Goal: Task Accomplishment & Management: Manage account settings

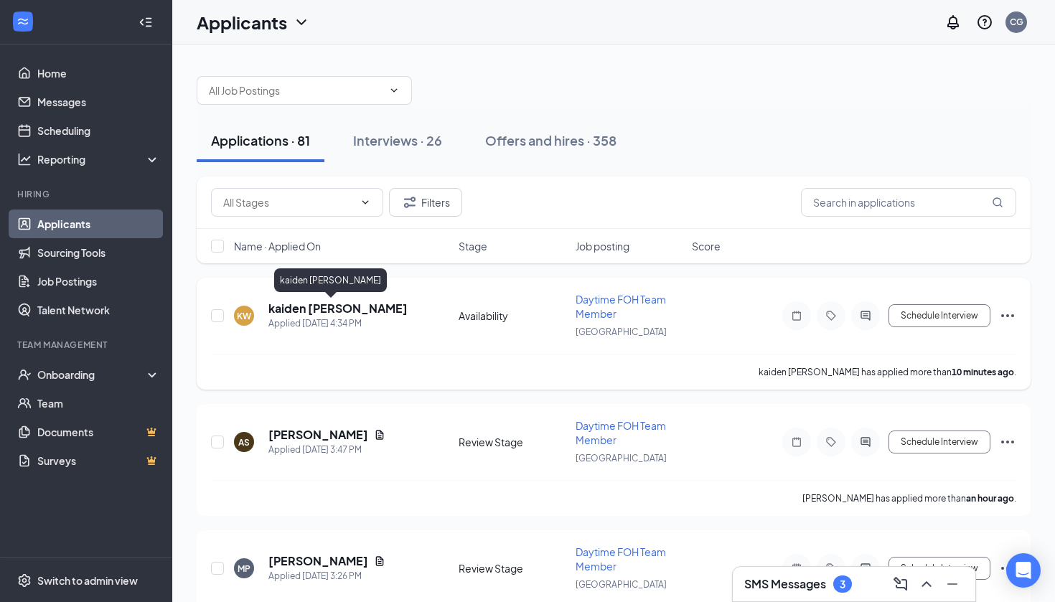
click at [307, 306] on h5 "kaiden [PERSON_NAME]" at bounding box center [337, 309] width 139 height 16
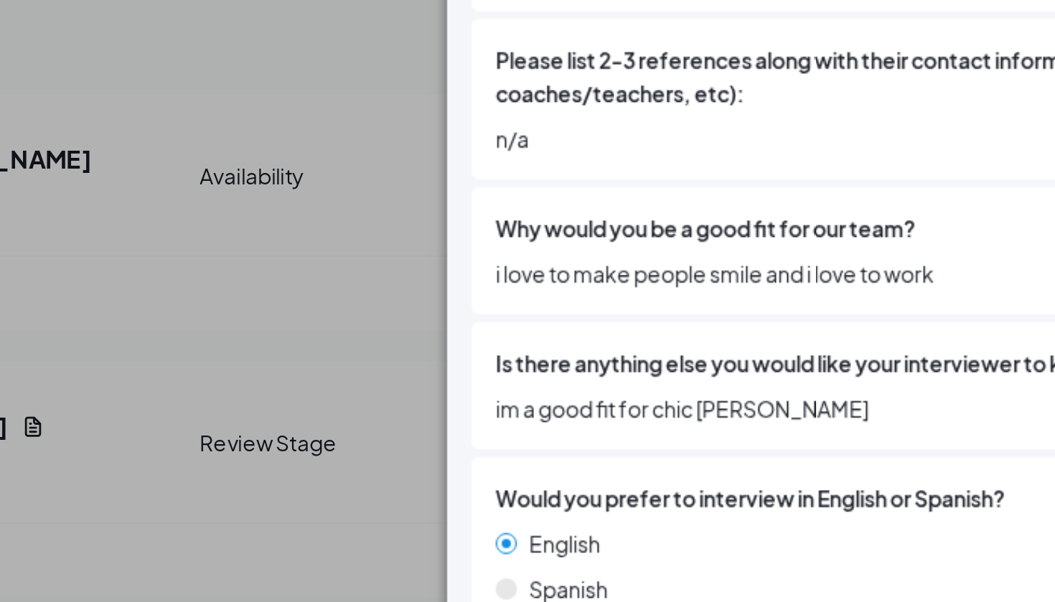
scroll to position [20, 0]
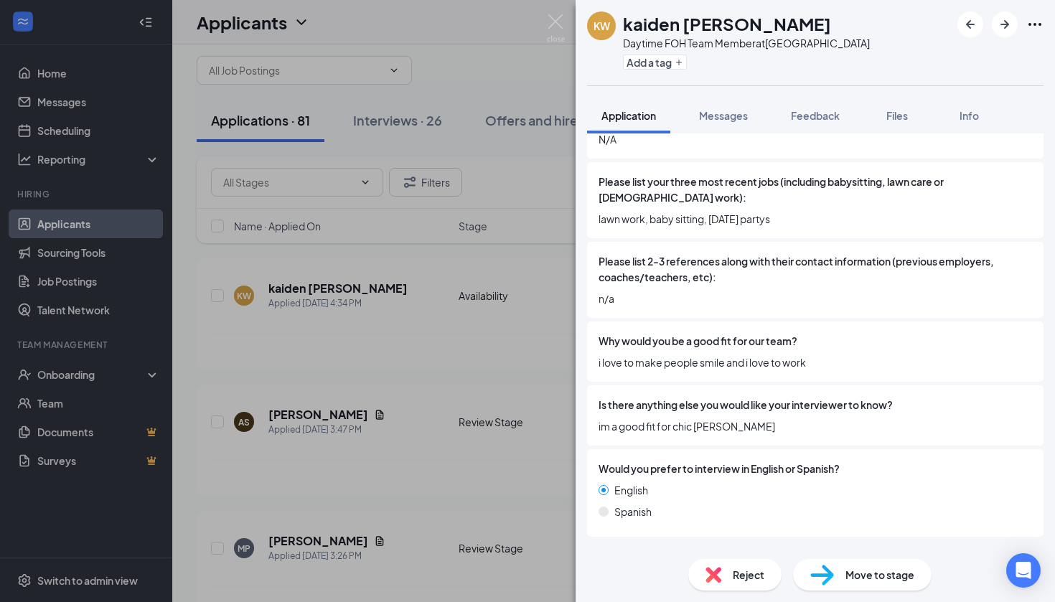
click at [476, 269] on div "[PERSON_NAME] [PERSON_NAME] Daytime FOH Team Member at [GEOGRAPHIC_DATA] Add a …" at bounding box center [527, 301] width 1055 height 602
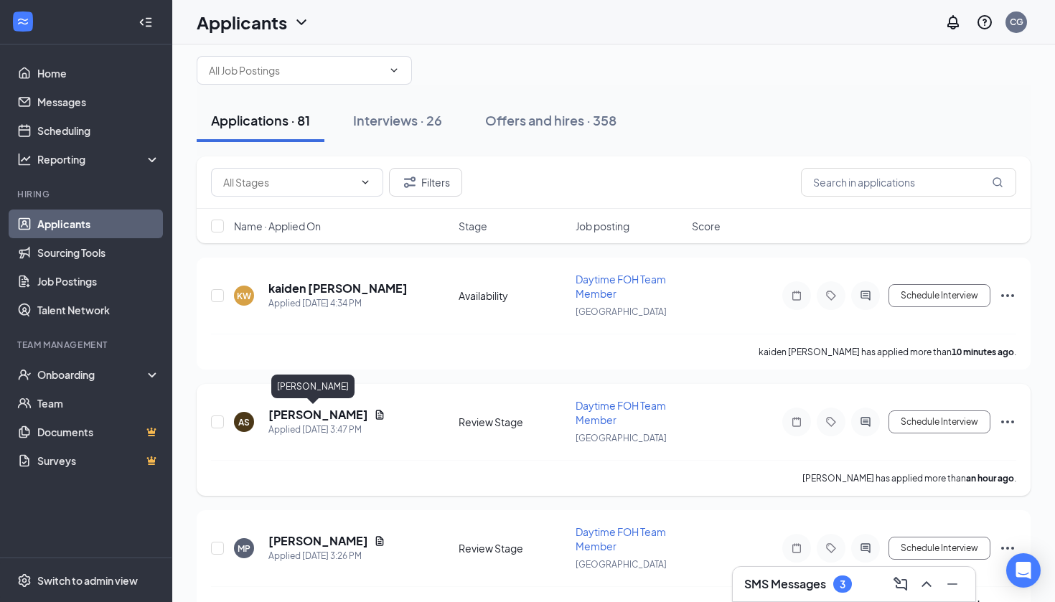
click at [304, 419] on h5 "[PERSON_NAME]" at bounding box center [318, 415] width 100 height 16
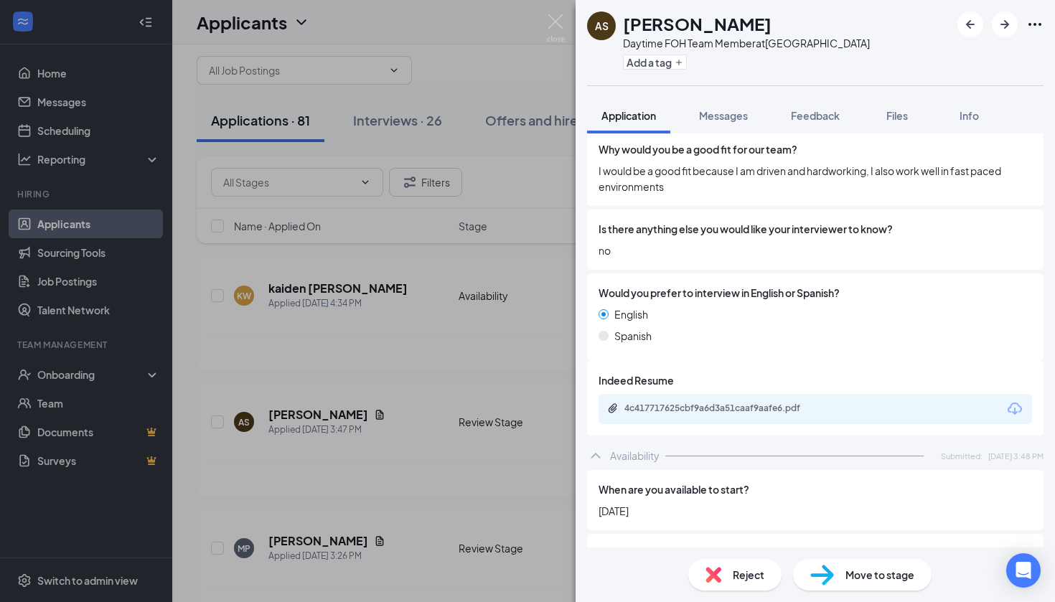
scroll to position [733, 0]
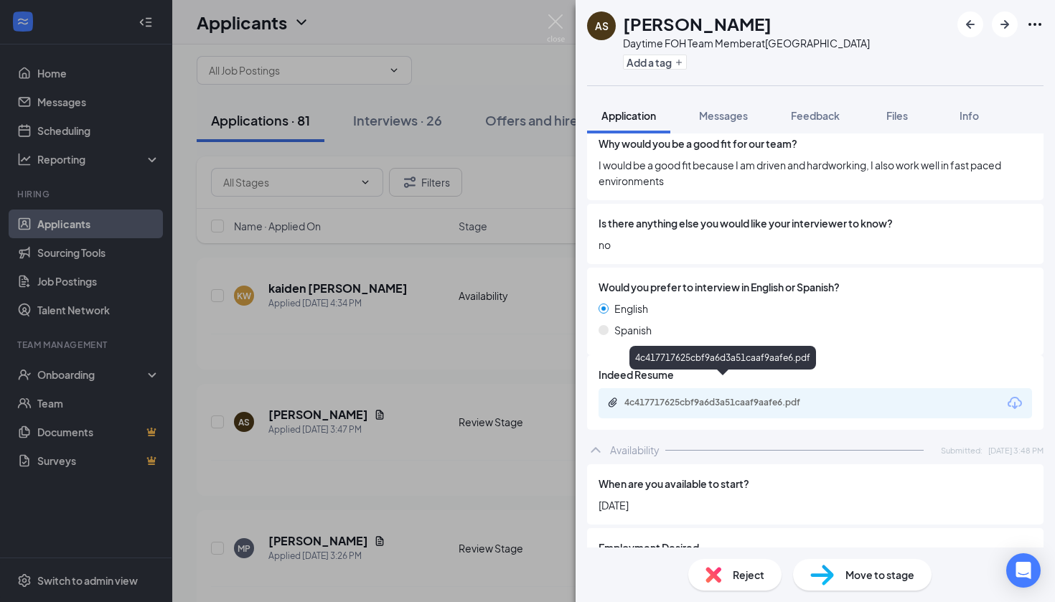
click at [698, 372] on div "4c417717625cbf9a6d3a51caaf9aafe6.pdf" at bounding box center [722, 360] width 187 height 29
click at [698, 397] on div "4c417717625cbf9a6d3a51caaf9aafe6.pdf" at bounding box center [724, 402] width 201 height 11
click at [550, 27] on img at bounding box center [556, 28] width 18 height 28
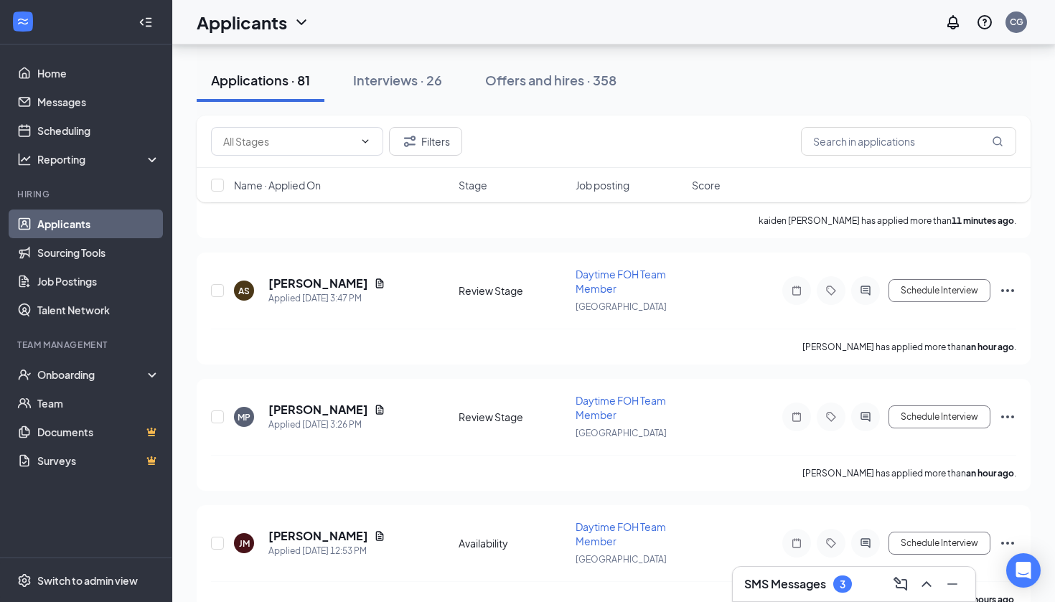
scroll to position [163, 0]
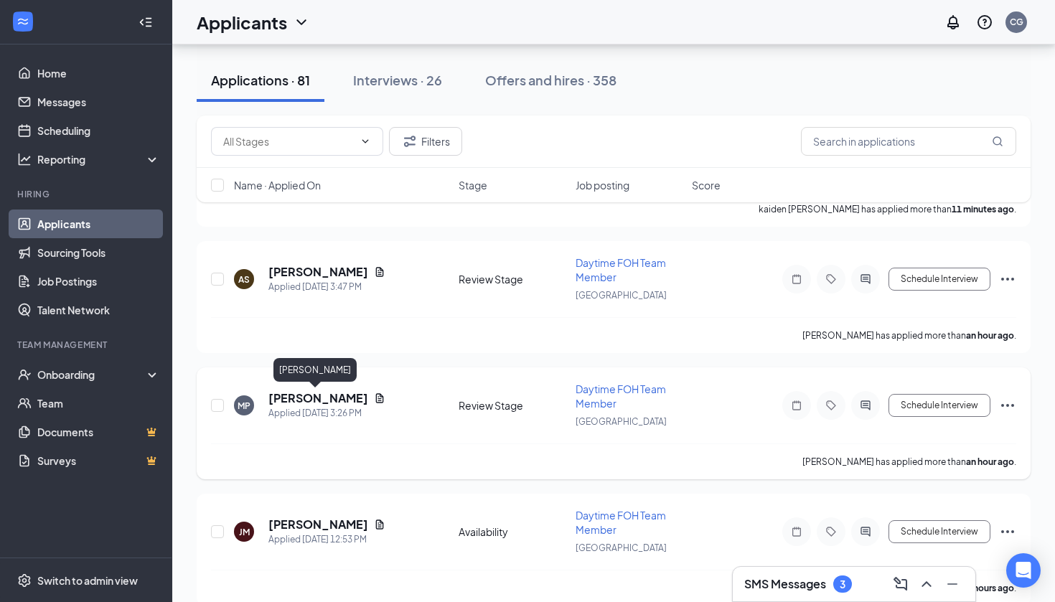
click at [293, 401] on h5 "[PERSON_NAME]" at bounding box center [318, 398] width 100 height 16
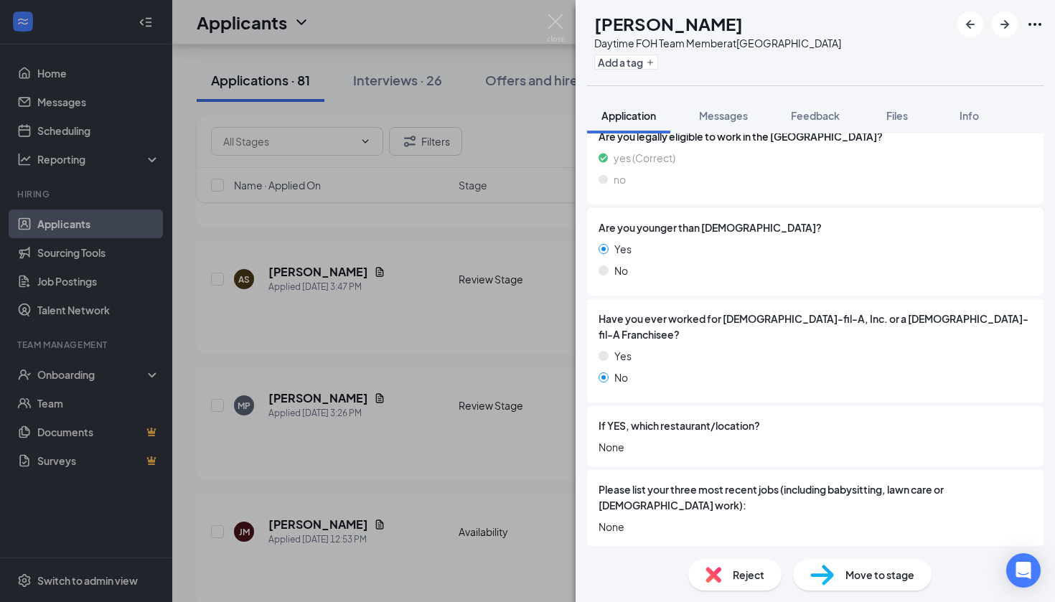
scroll to position [242, 0]
click at [558, 33] on img at bounding box center [556, 28] width 18 height 28
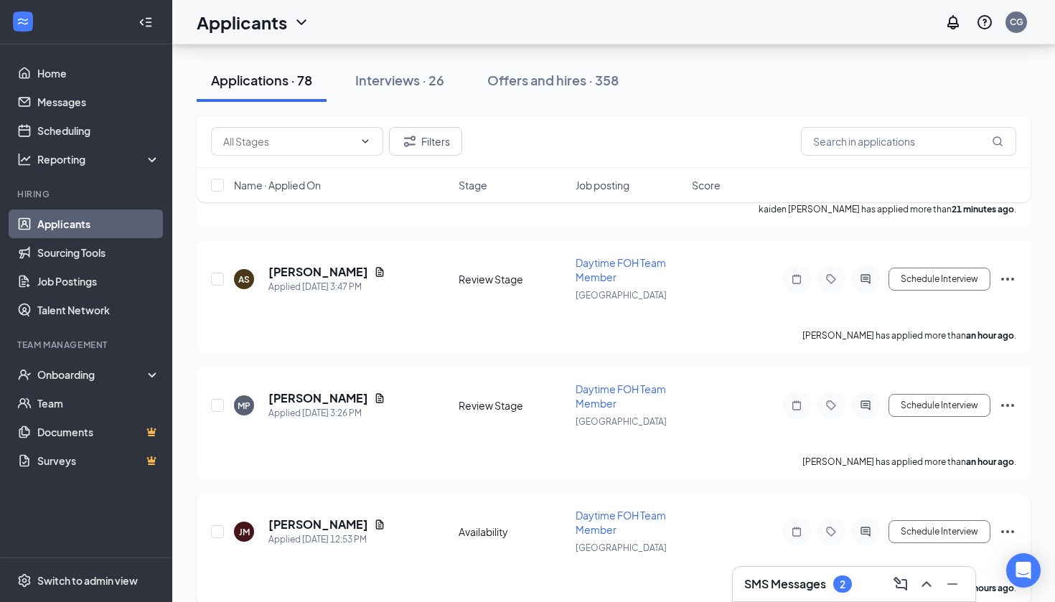
scroll to position [238, 0]
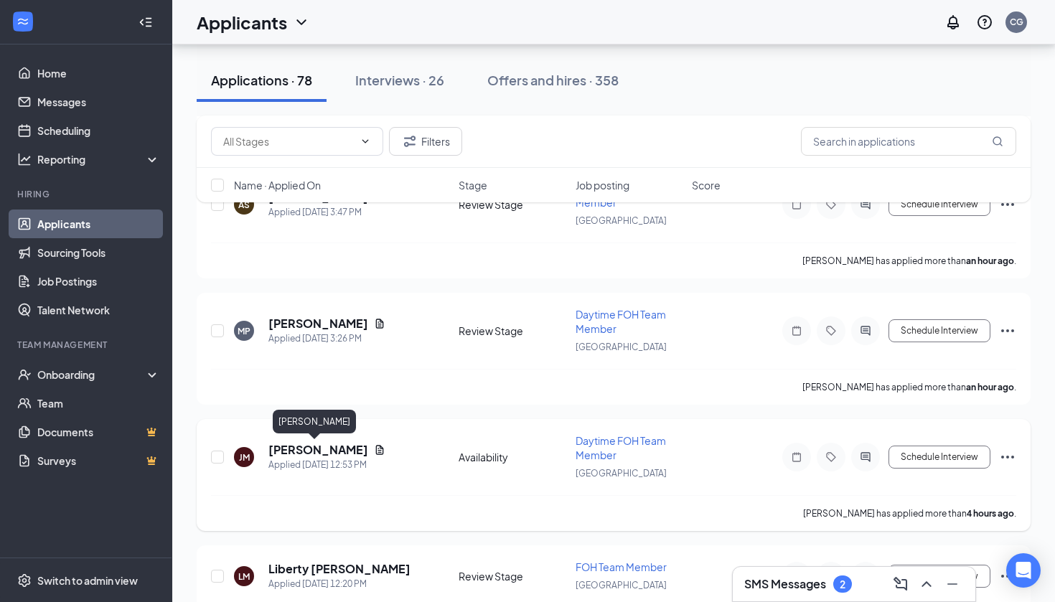
click at [314, 445] on h5 "[PERSON_NAME]" at bounding box center [318, 450] width 100 height 16
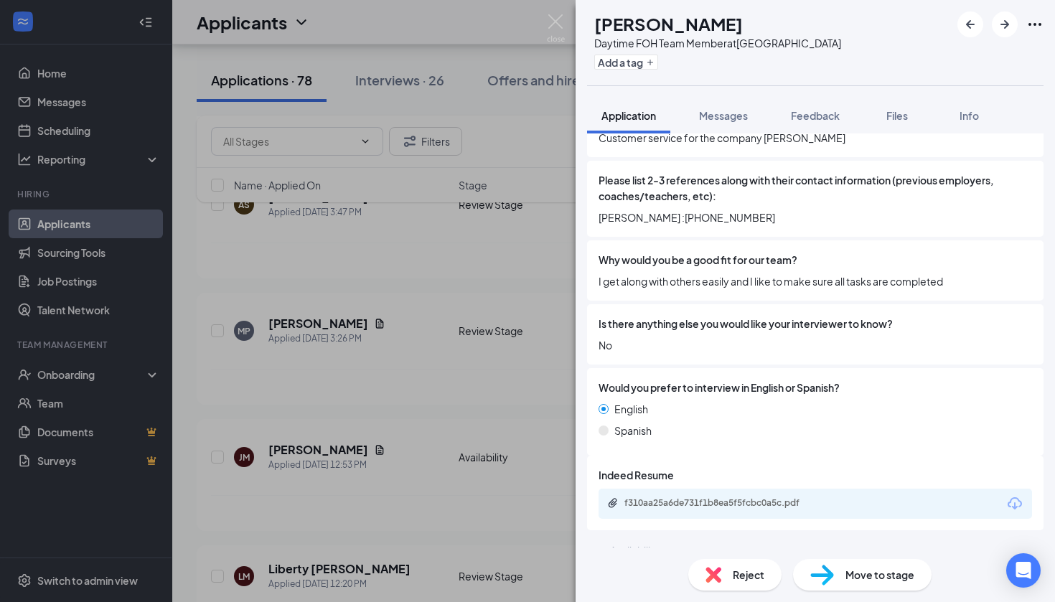
scroll to position [616, 0]
click at [672, 498] on div "f310aa25a6de731f1b8ea5f5fcbc0a5c.pdf" at bounding box center [724, 503] width 201 height 11
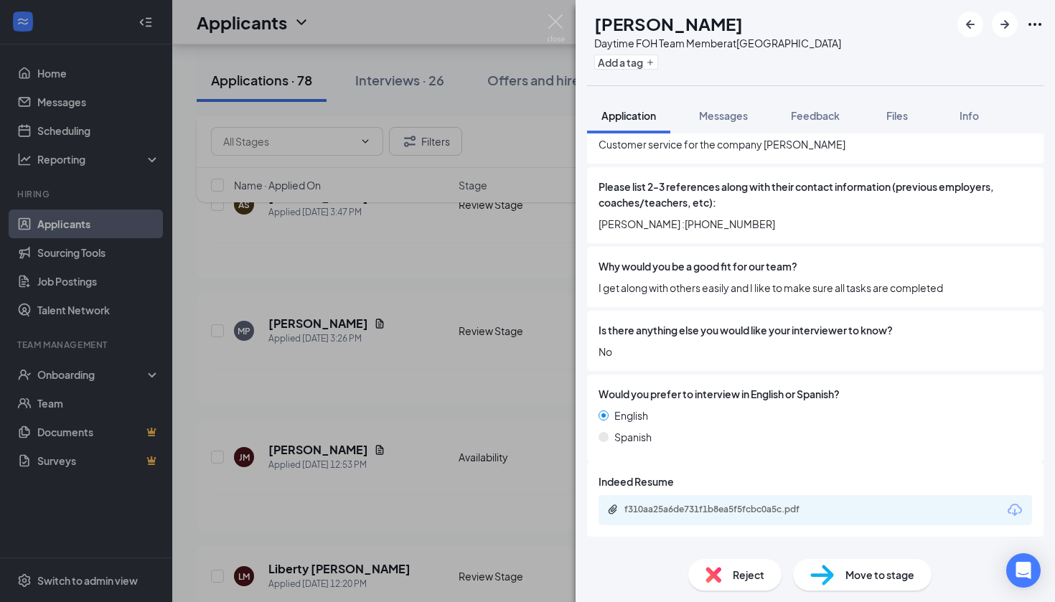
click at [540, 88] on div "[PERSON_NAME] Daytime FOH Team Member at [GEOGRAPHIC_DATA] Add a tag Applicatio…" at bounding box center [527, 301] width 1055 height 602
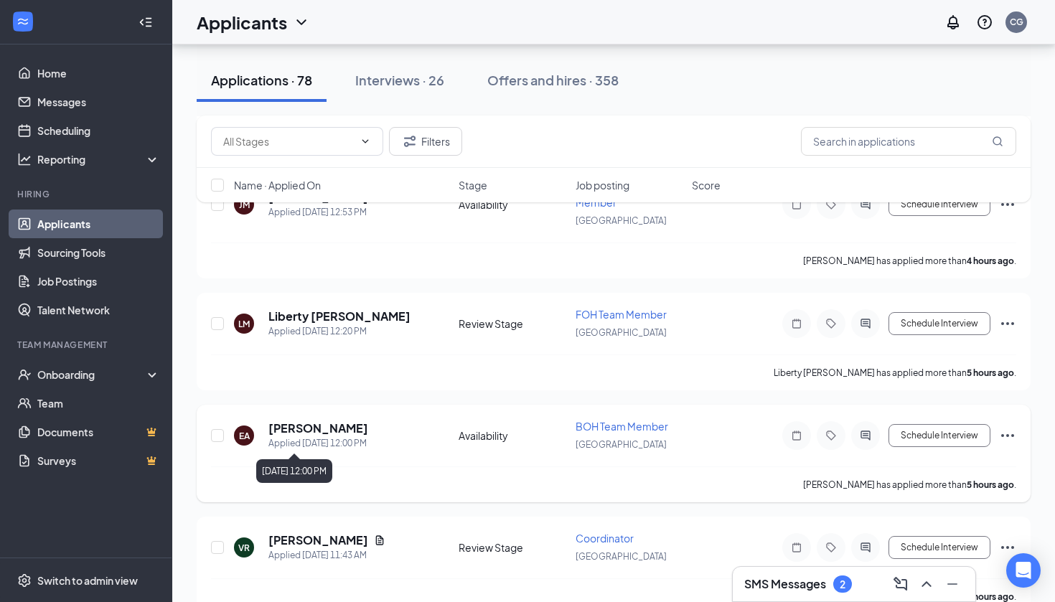
scroll to position [489, 0]
click at [302, 320] on h5 "Liberty [PERSON_NAME]" at bounding box center [339, 317] width 142 height 16
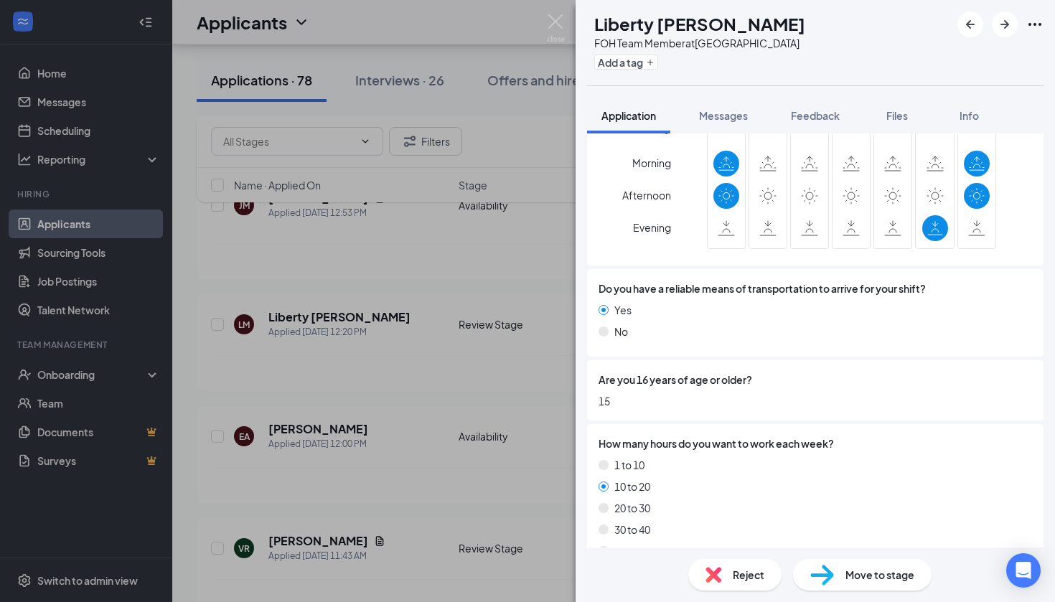
scroll to position [1386, 0]
click at [528, 393] on div "LM Liberty [PERSON_NAME] FOH Team Member at [GEOGRAPHIC_DATA] Add a tag Applica…" at bounding box center [527, 301] width 1055 height 602
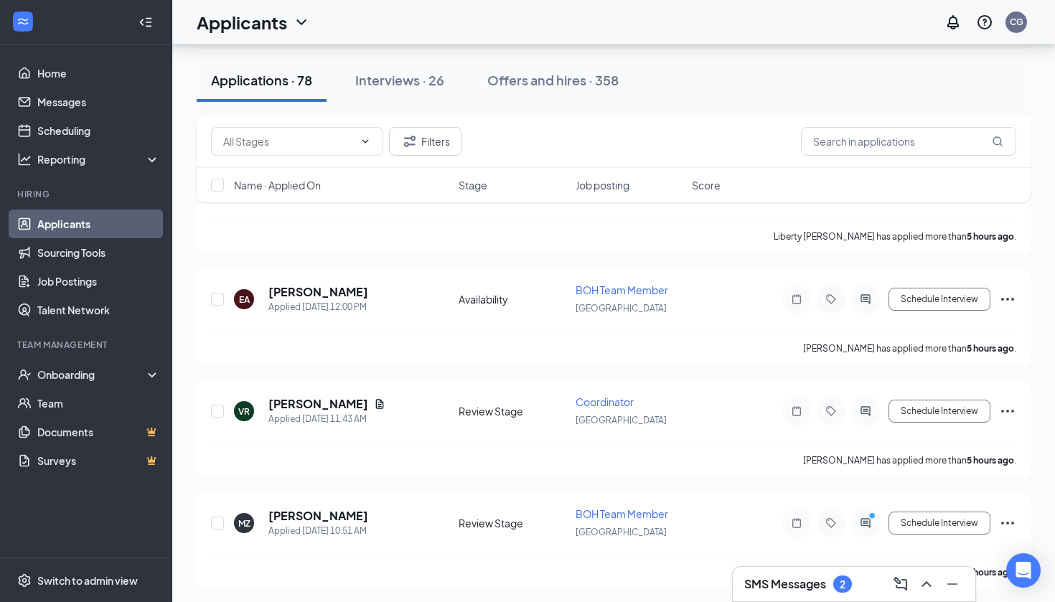
scroll to position [633, 0]
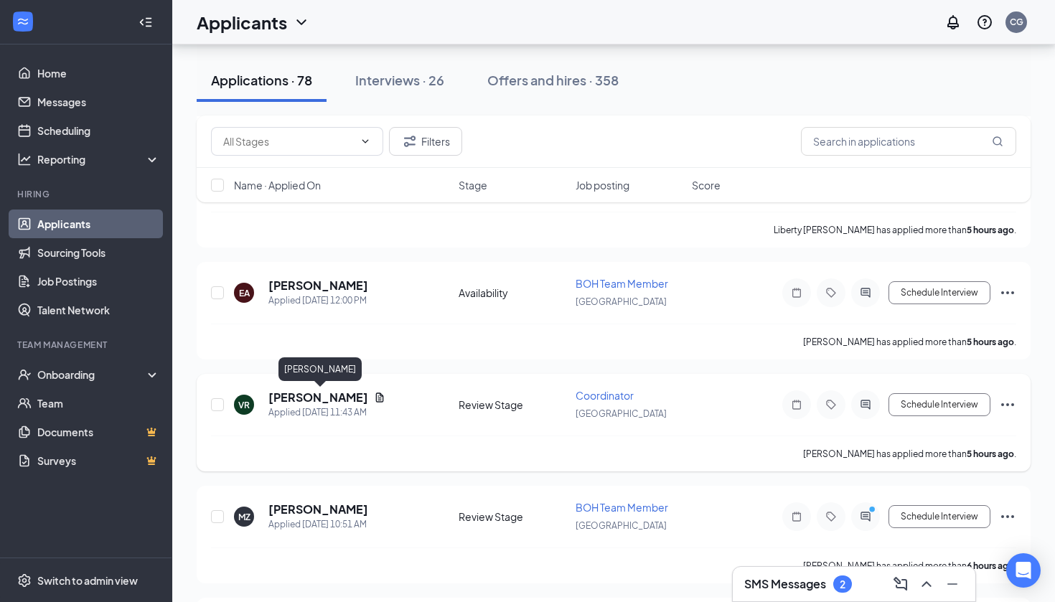
click at [349, 400] on h5 "[PERSON_NAME]" at bounding box center [318, 398] width 100 height 16
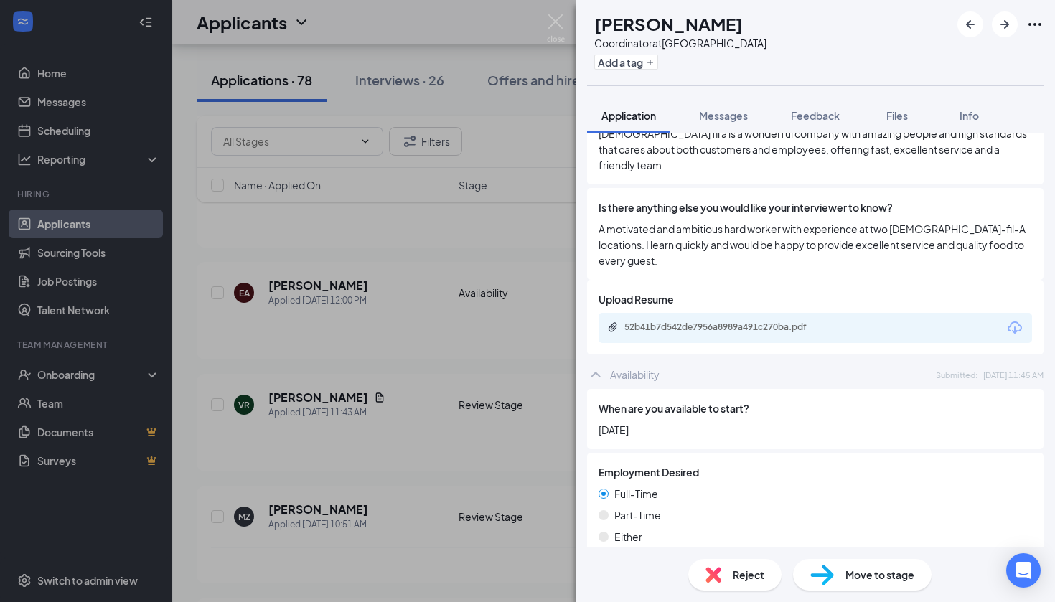
scroll to position [1018, 0]
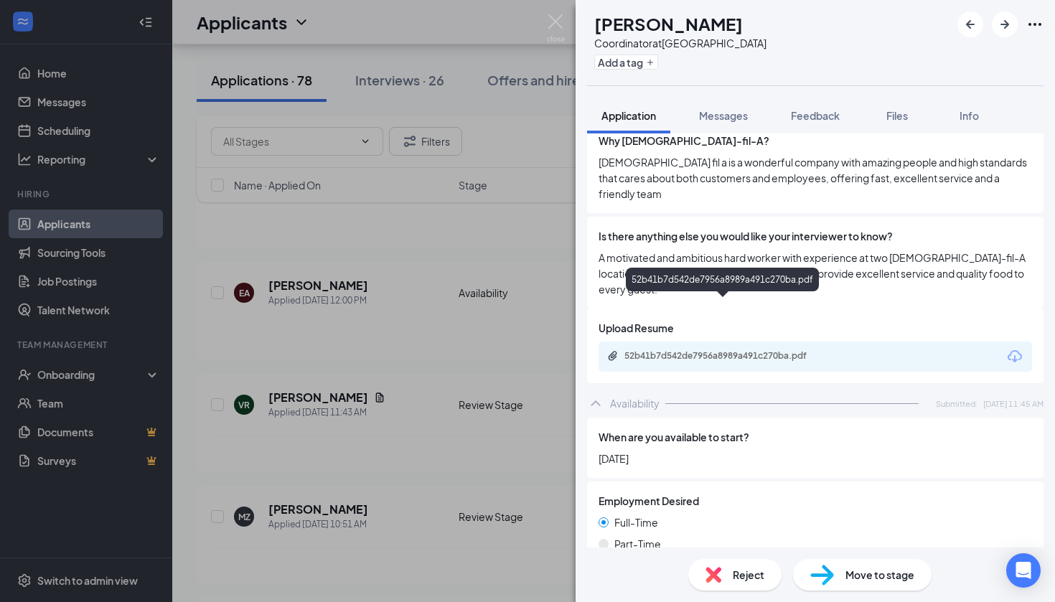
click at [702, 350] on div "52b41b7d542de7956a8989a491c270ba.pdf" at bounding box center [724, 355] width 201 height 11
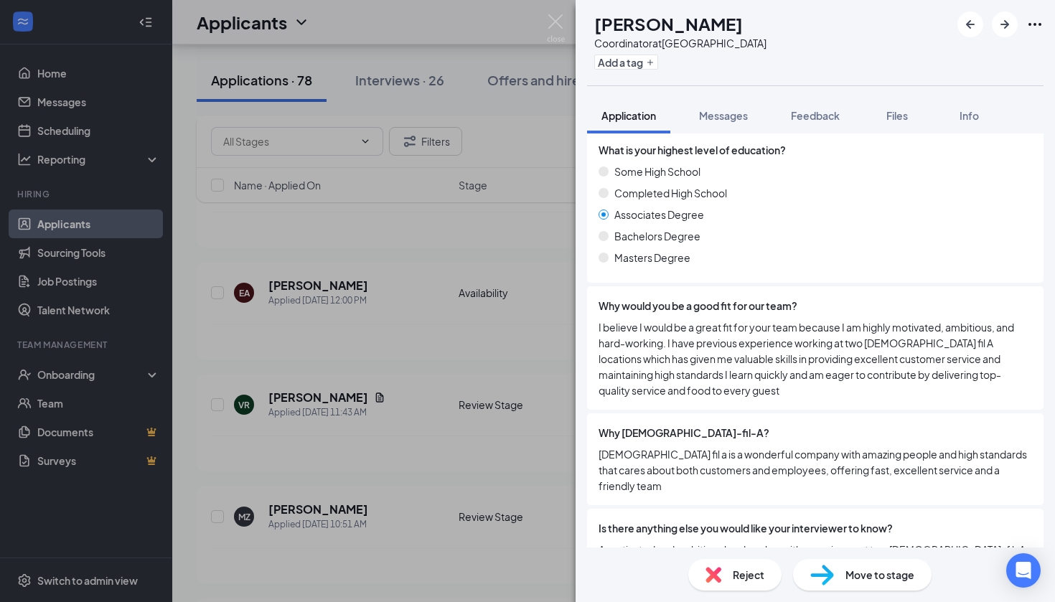
scroll to position [727, 0]
click at [827, 576] on img at bounding box center [822, 575] width 24 height 21
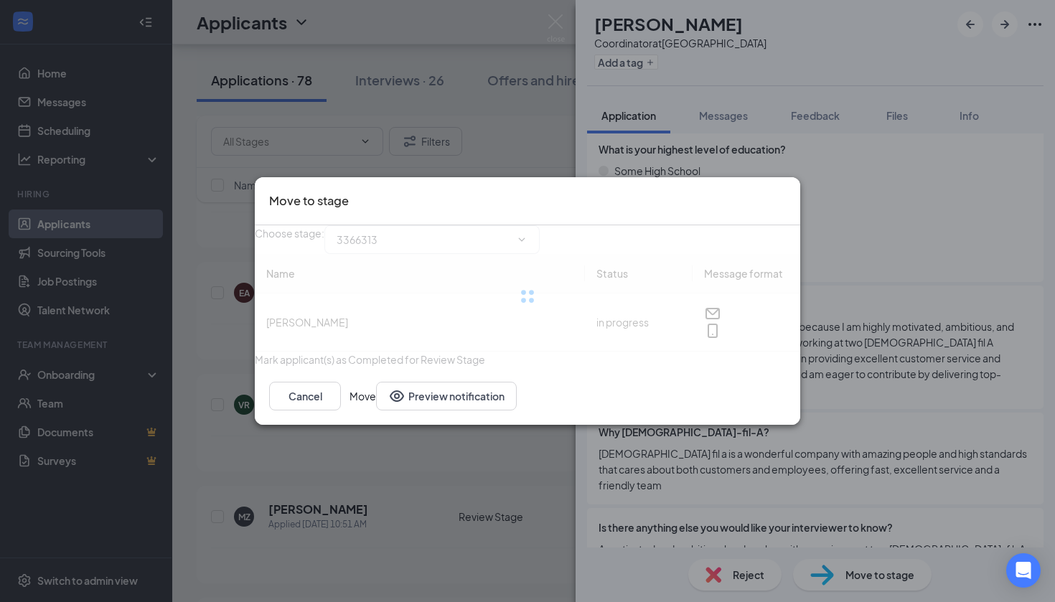
type input "Onsite Interview (next stage)"
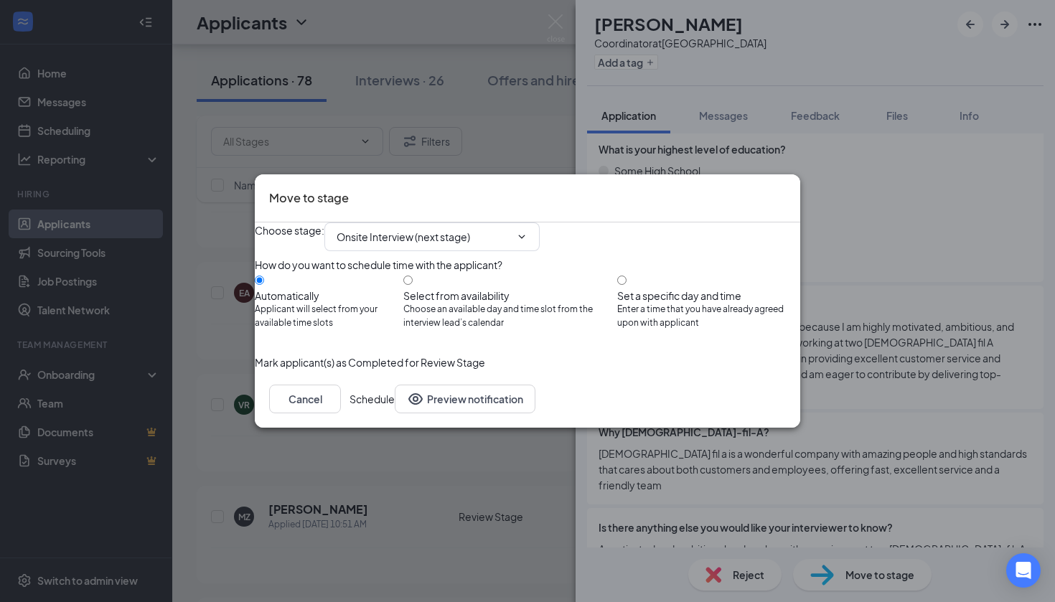
click at [395, 413] on button "Schedule" at bounding box center [371, 399] width 45 height 29
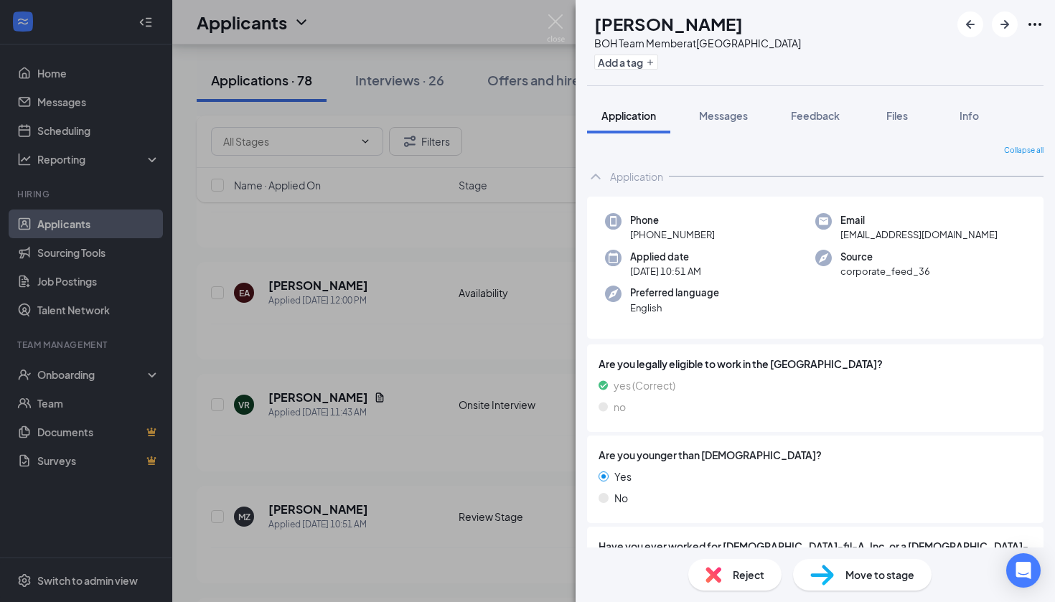
click at [535, 119] on div "MZ [PERSON_NAME] BOH Team Member at [GEOGRAPHIC_DATA] Add a tag Application Mes…" at bounding box center [527, 301] width 1055 height 602
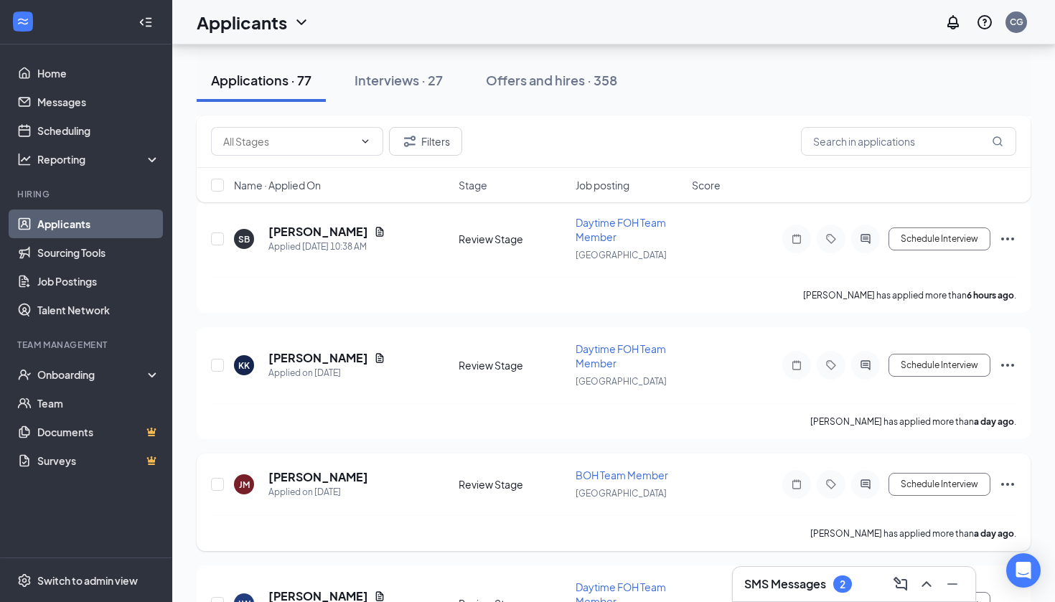
scroll to position [891, 0]
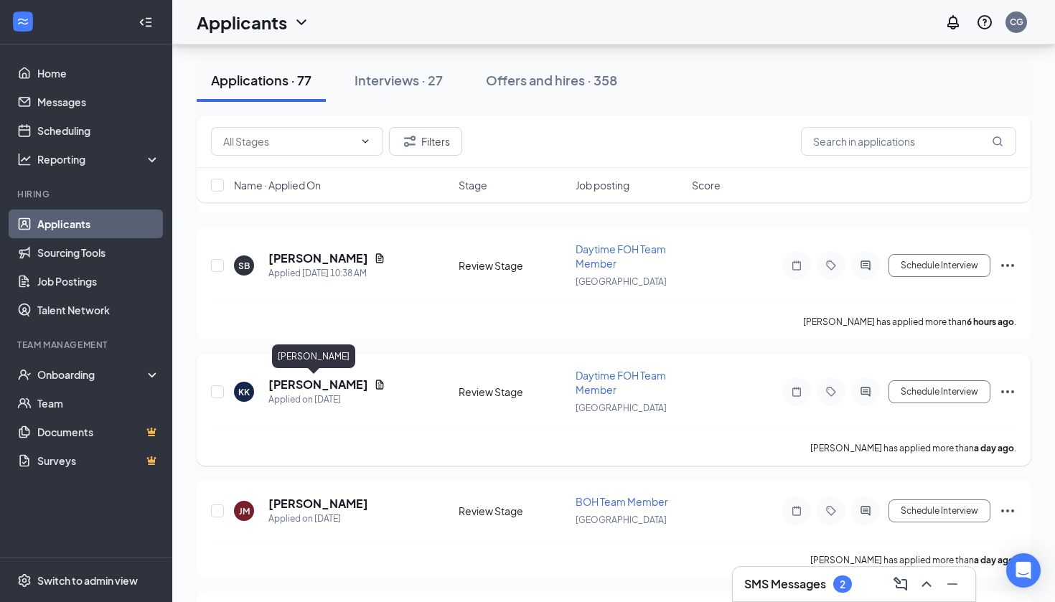
click at [296, 385] on h5 "[PERSON_NAME]" at bounding box center [318, 385] width 100 height 16
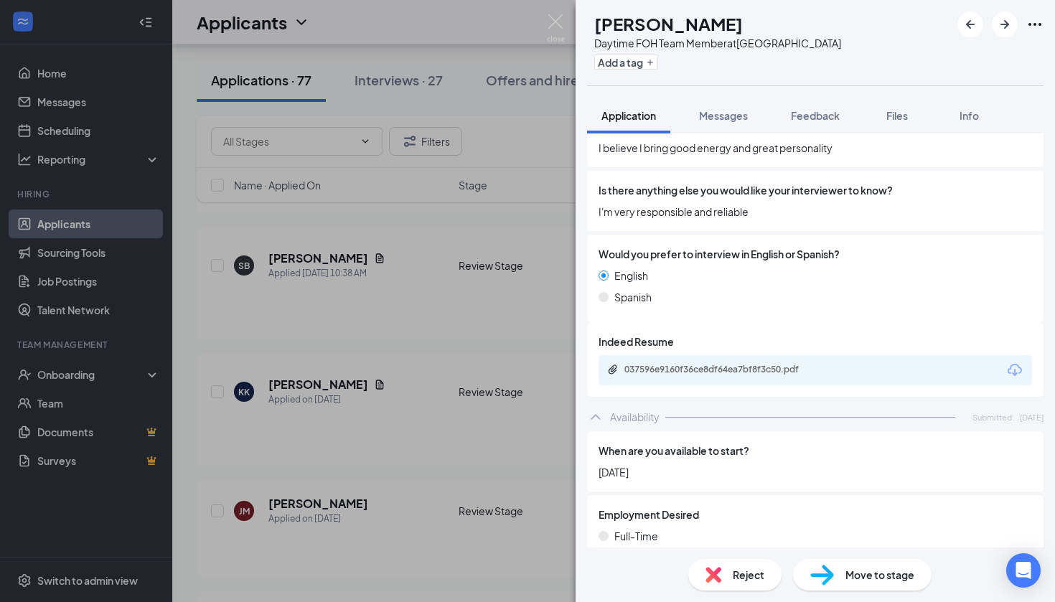
scroll to position [773, 0]
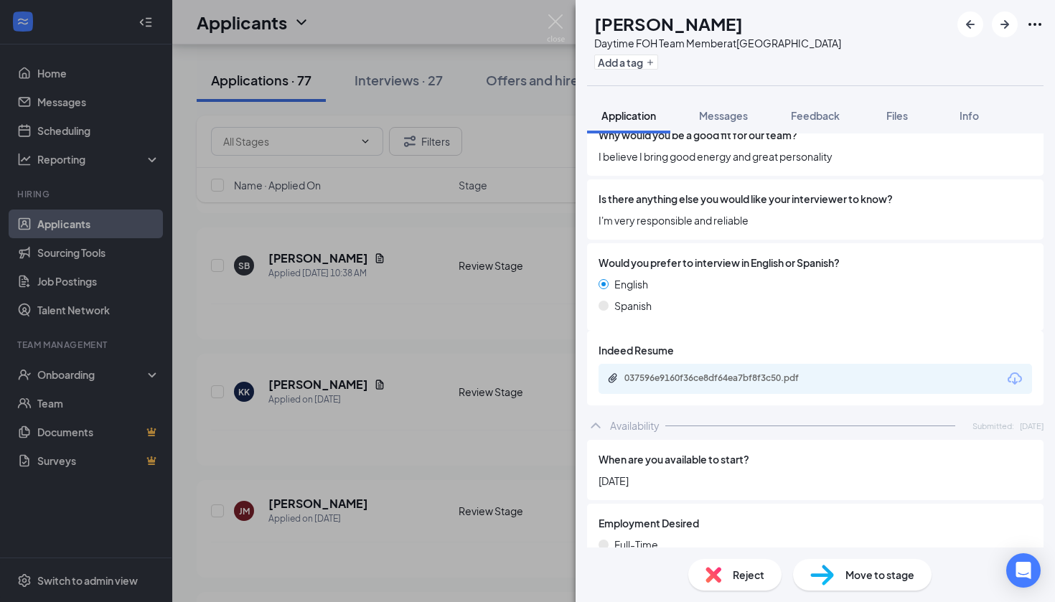
click at [765, 369] on div "037596e9160f36ce8df64ea7bf8f3c50.pdf" at bounding box center [815, 379] width 433 height 30
click at [751, 372] on div "037596e9160f36ce8df64ea7bf8f3c50.pdf" at bounding box center [724, 377] width 201 height 11
click at [721, 571] on img at bounding box center [713, 575] width 16 height 16
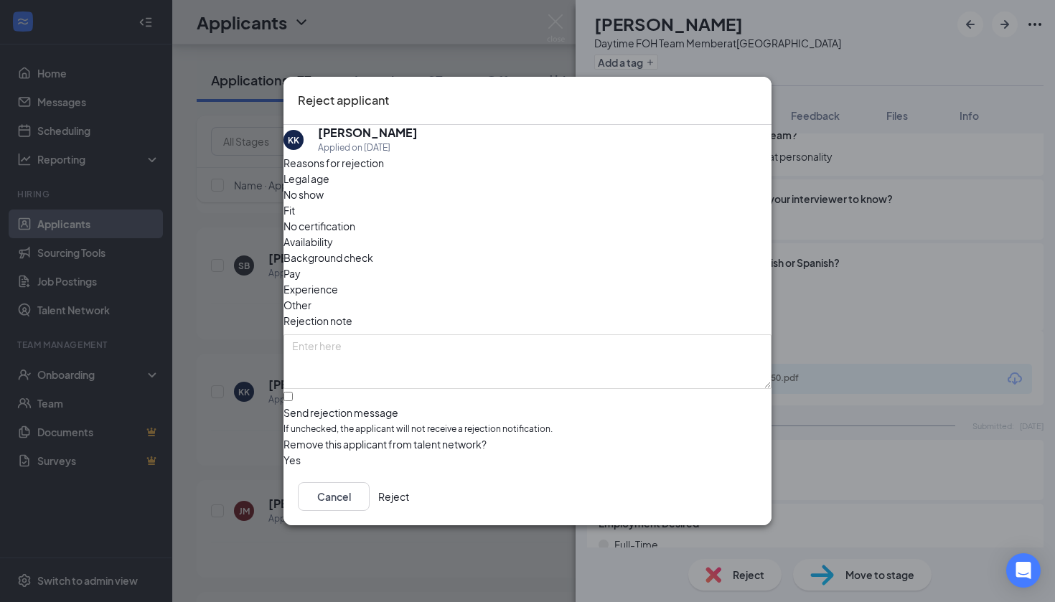
click at [388, 405] on div "Send rejection message" at bounding box center [527, 412] width 488 height 14
click at [293, 392] on input "Send rejection message If unchecked, the applicant will not receive a rejection…" at bounding box center [287, 396] width 9 height 9
checkbox input "true"
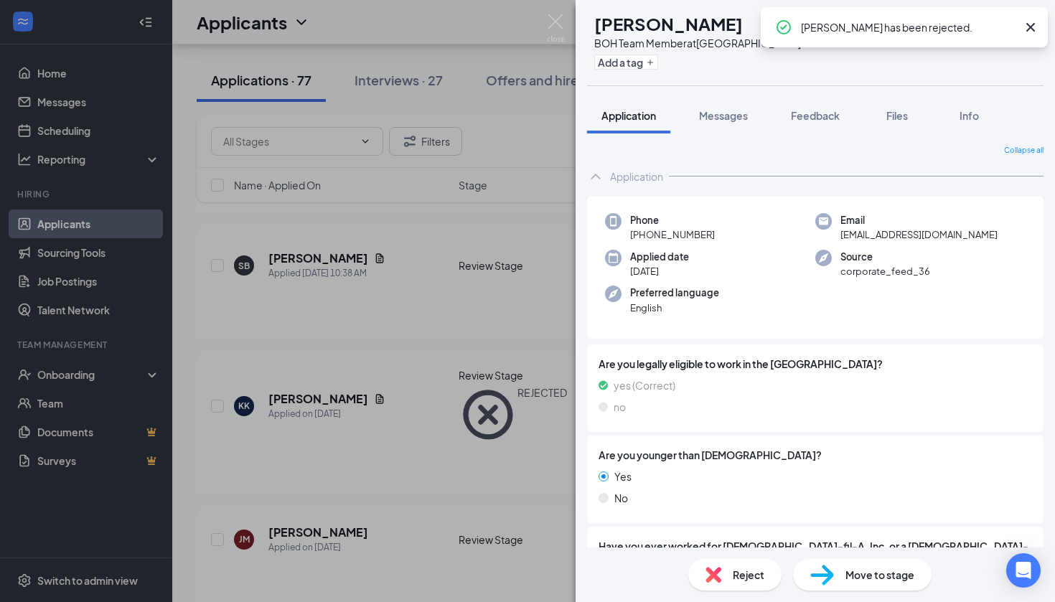
click at [517, 123] on div "[PERSON_NAME] BOH Team Member at [GEOGRAPHIC_DATA] Add a tag Application Messag…" at bounding box center [527, 301] width 1055 height 602
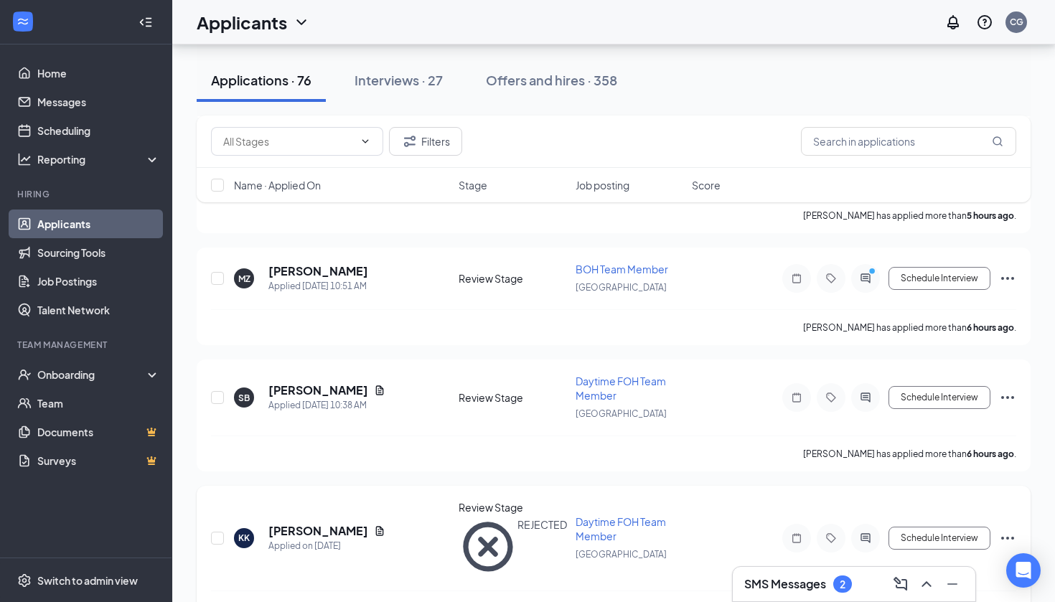
scroll to position [759, 0]
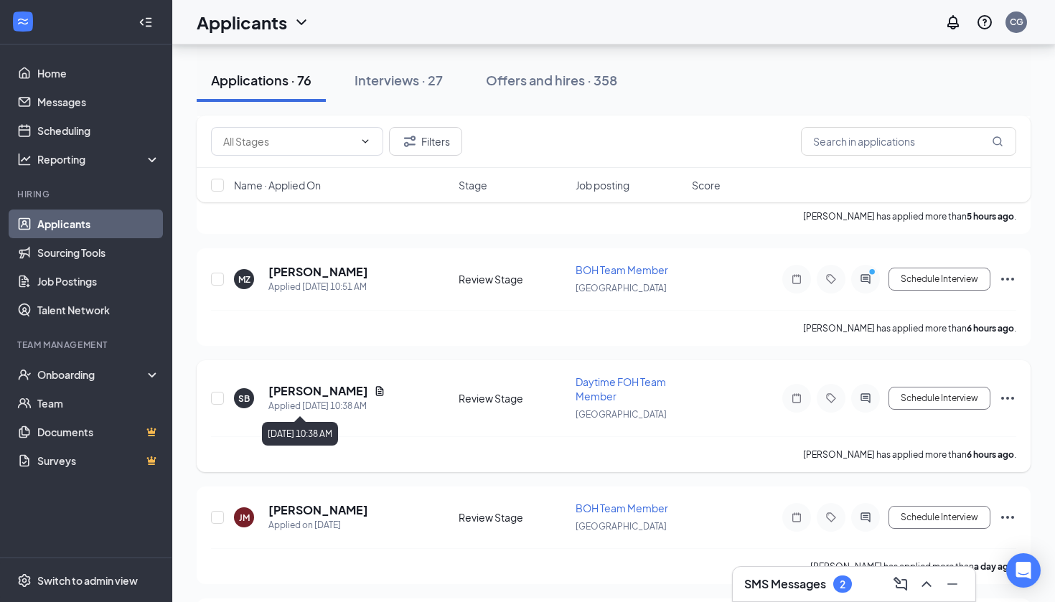
click at [313, 400] on div "Applied [DATE] 10:38 AM" at bounding box center [326, 406] width 117 height 14
click at [310, 395] on h5 "[PERSON_NAME]" at bounding box center [318, 391] width 100 height 16
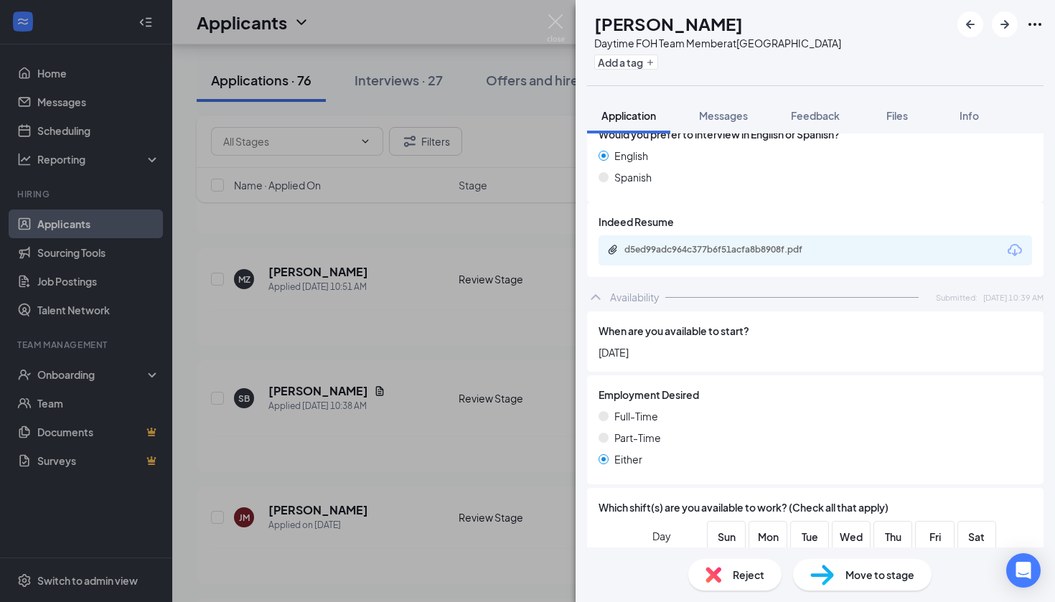
scroll to position [752, 0]
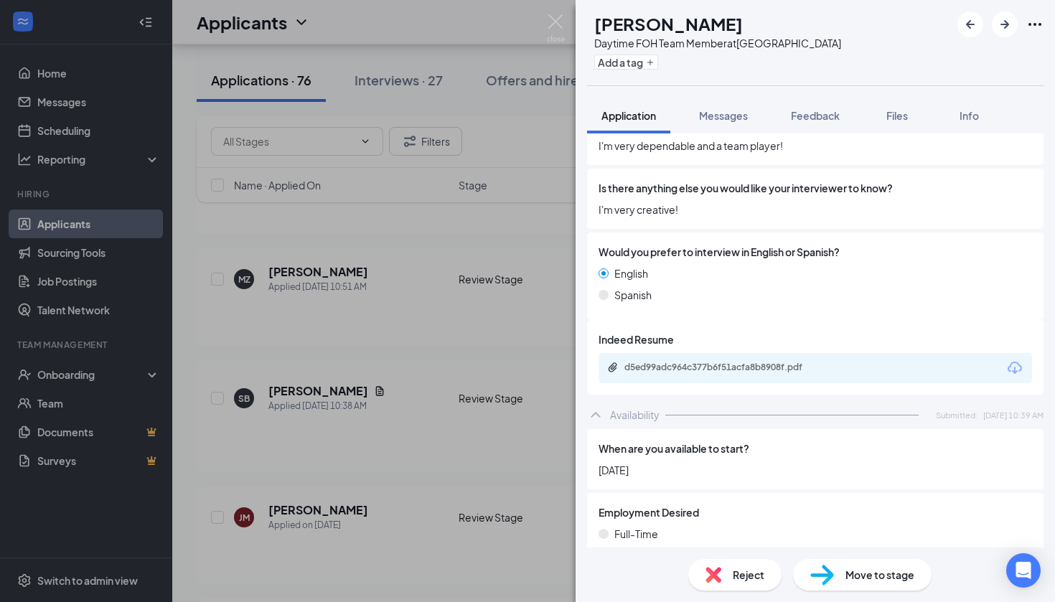
click at [704, 362] on div "d5ed99adc964c377b6f51acfa8b8908f.pdf" at bounding box center [724, 367] width 201 height 11
click at [553, 29] on img at bounding box center [556, 28] width 18 height 28
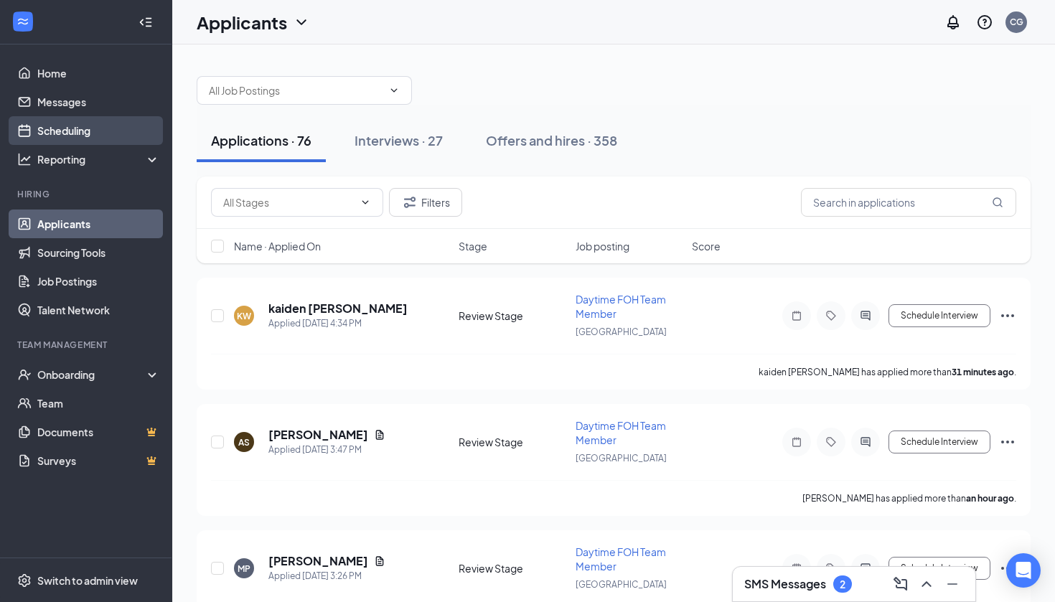
click at [108, 127] on link "Scheduling" at bounding box center [98, 130] width 123 height 29
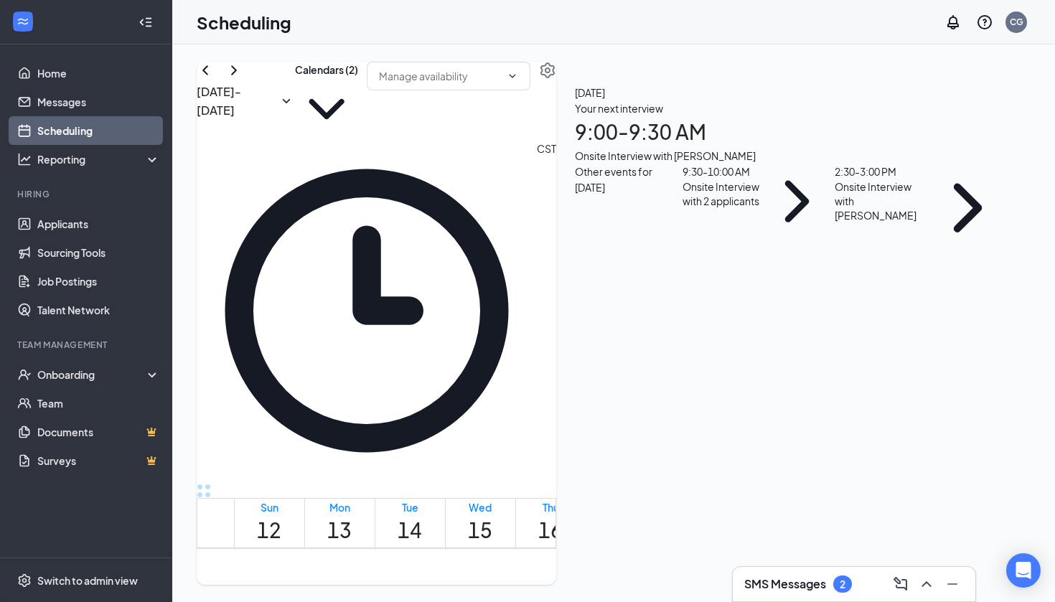
scroll to position [1219, 0]
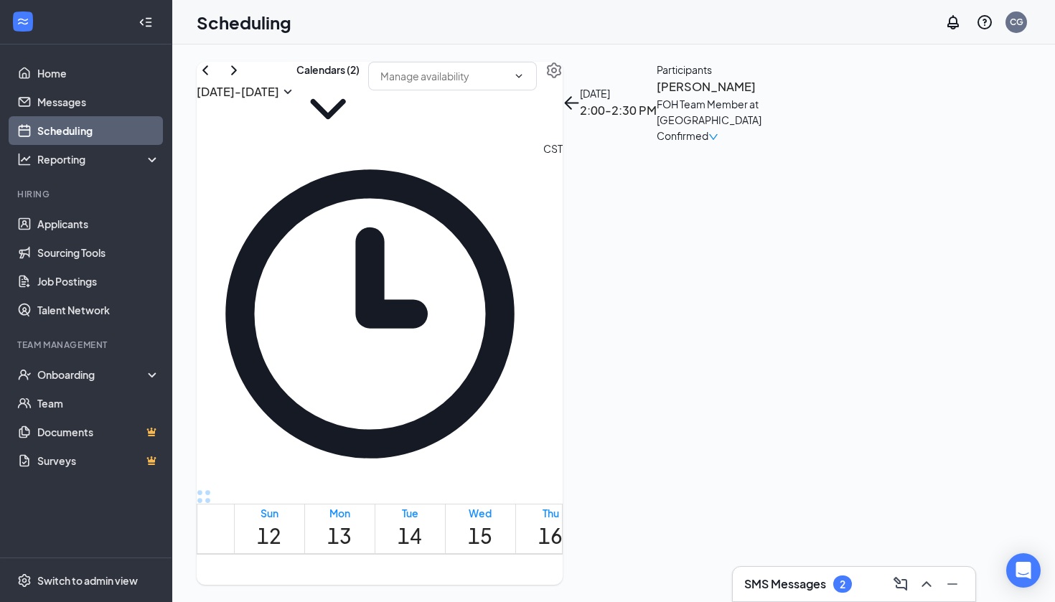
click at [795, 96] on h3 "[PERSON_NAME]" at bounding box center [732, 87] width 151 height 19
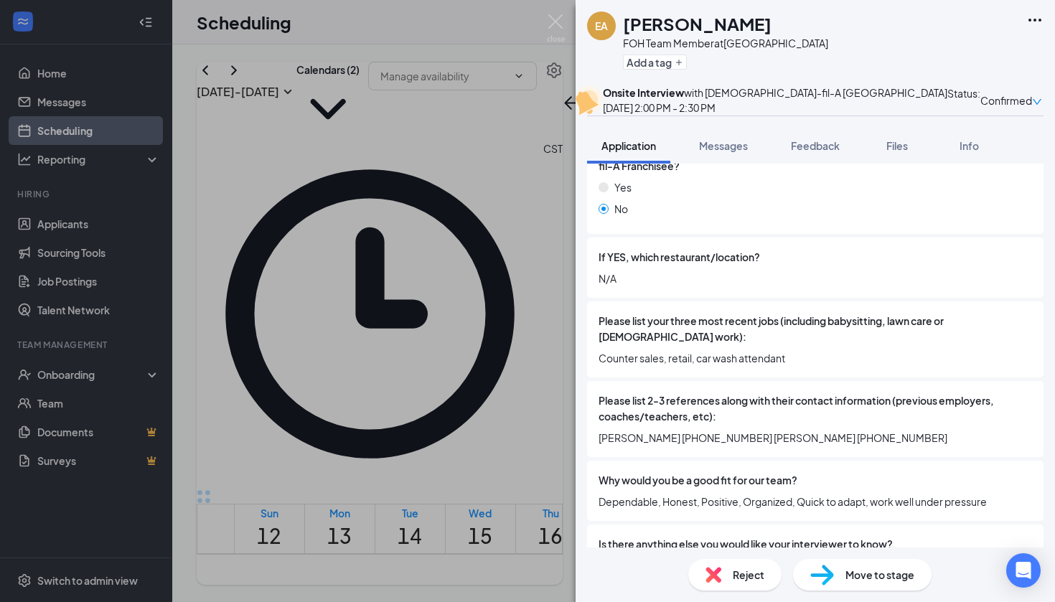
scroll to position [434, 0]
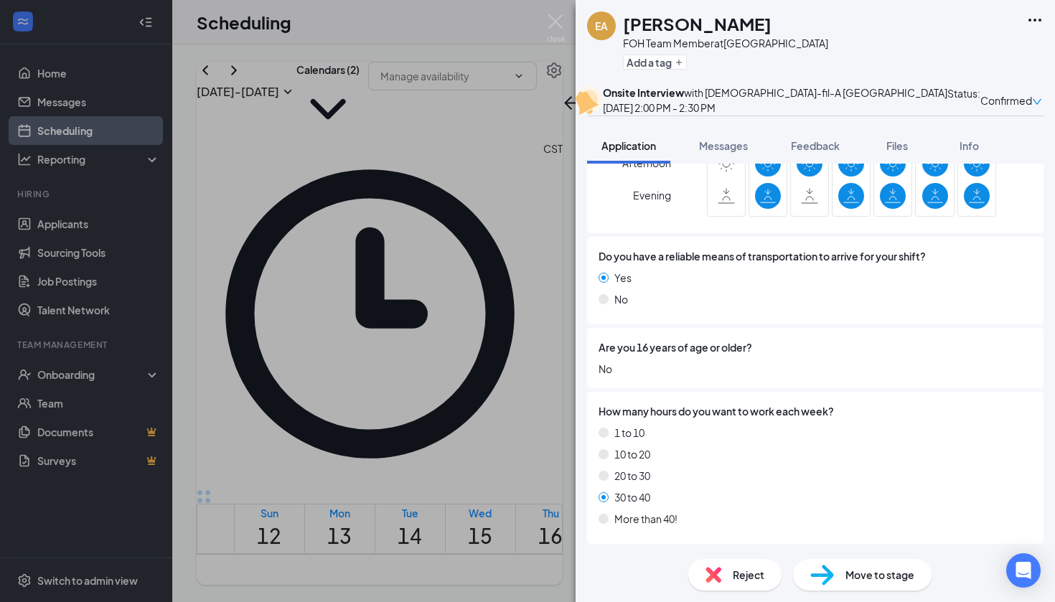
click at [810, 588] on div "Move to stage" at bounding box center [862, 575] width 139 height 32
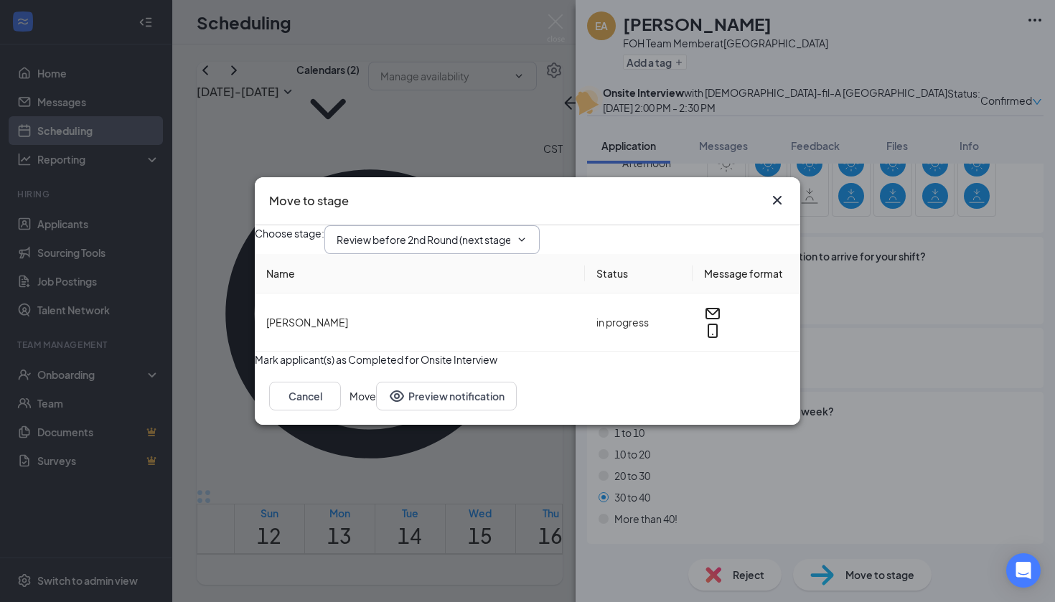
click at [483, 232] on input "Review before 2nd Round (next stage)" at bounding box center [424, 240] width 174 height 16
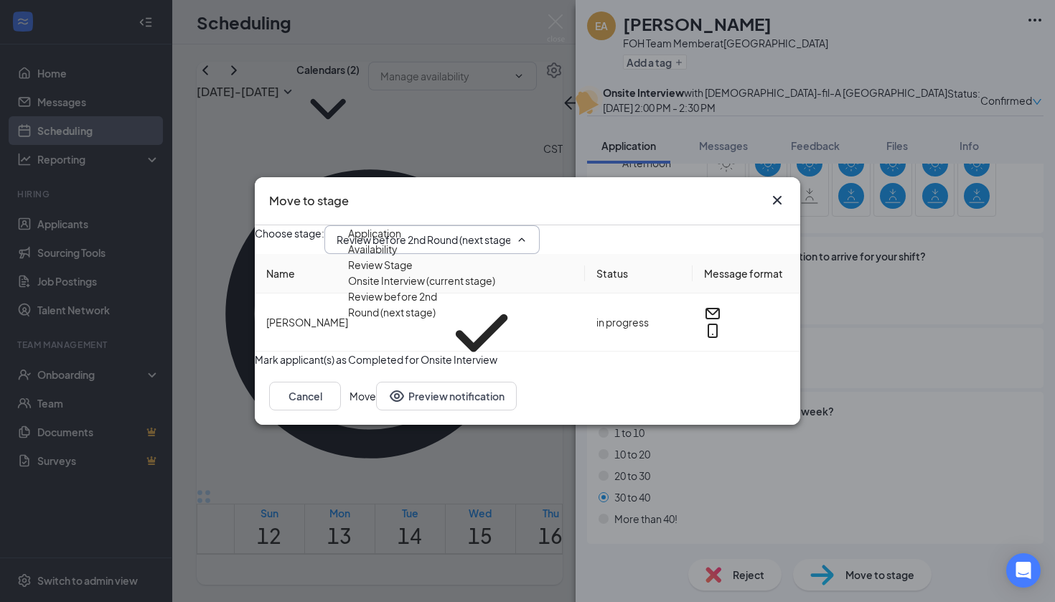
click at [444, 377] on div "2nd Round Onsite Interview" at bounding box center [437, 385] width 178 height 16
type input "2nd Round Onsite Interview"
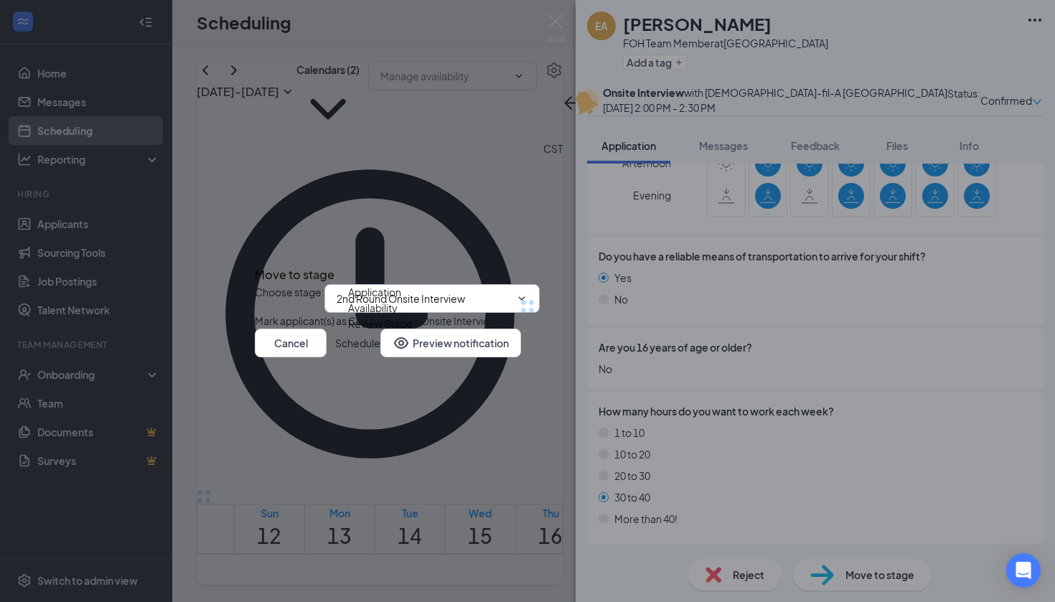
scroll to position [16, 0]
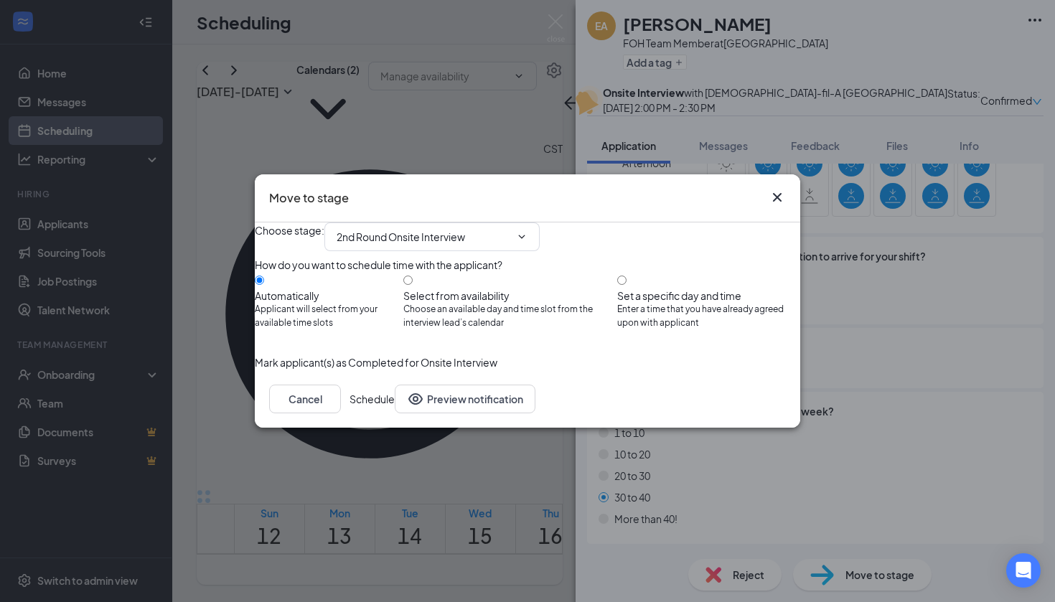
click at [395, 413] on button "Schedule" at bounding box center [371, 399] width 45 height 29
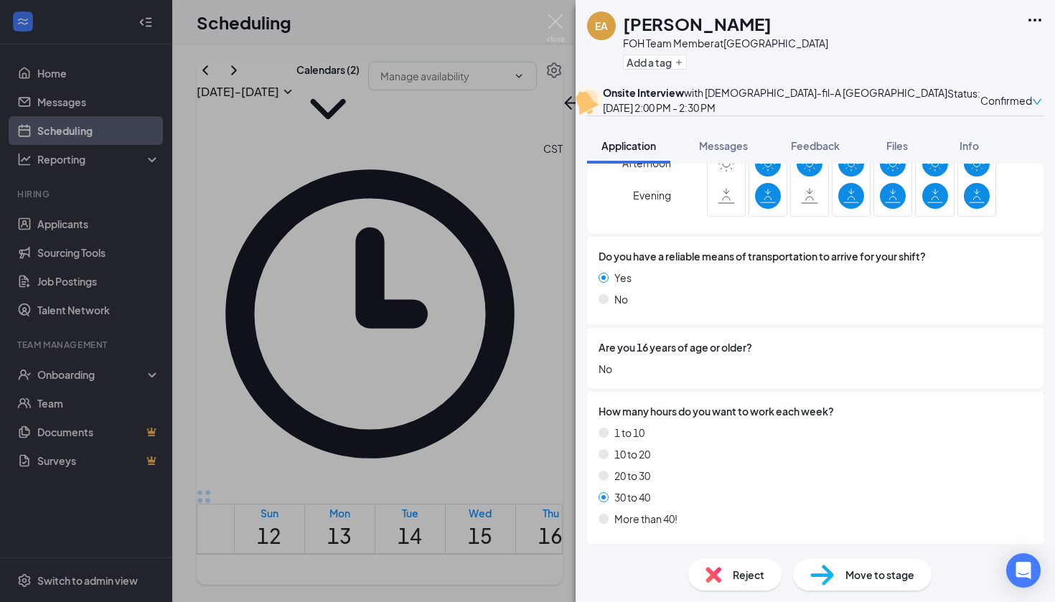
click at [509, 24] on div "EA [PERSON_NAME] FOH Team Member at [GEOGRAPHIC_DATA] Add a tag Onsite Intervie…" at bounding box center [527, 301] width 1055 height 602
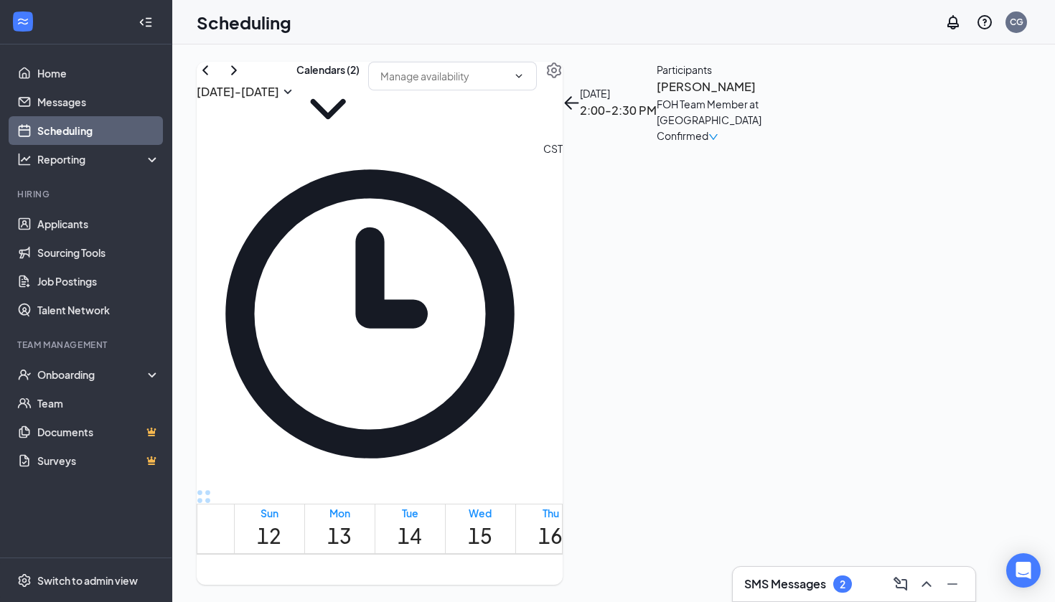
click at [807, 96] on h3 "[PERSON_NAME]" at bounding box center [732, 87] width 151 height 19
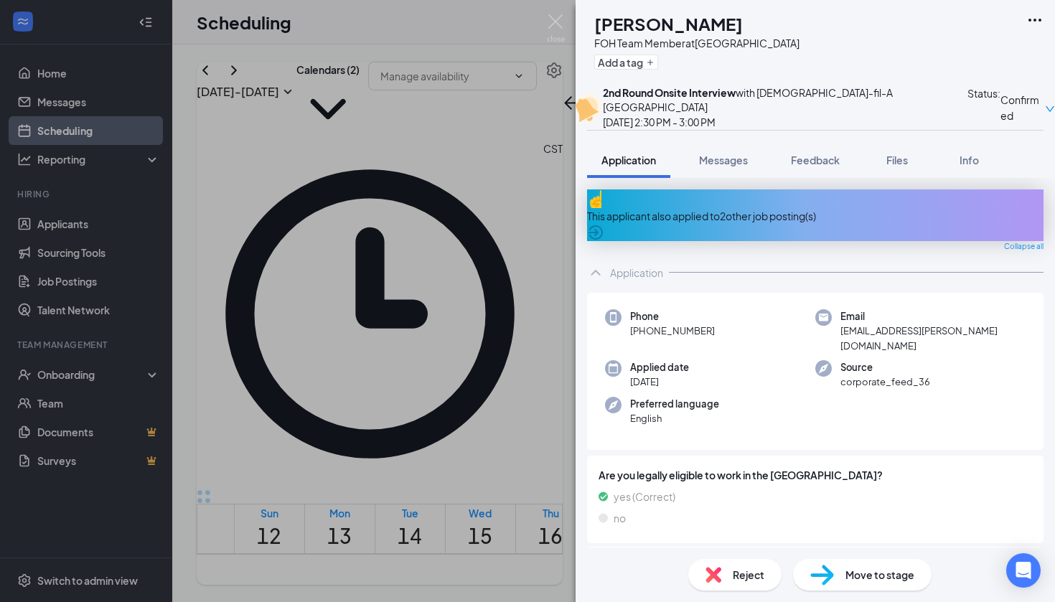
click at [710, 578] on img at bounding box center [713, 575] width 16 height 16
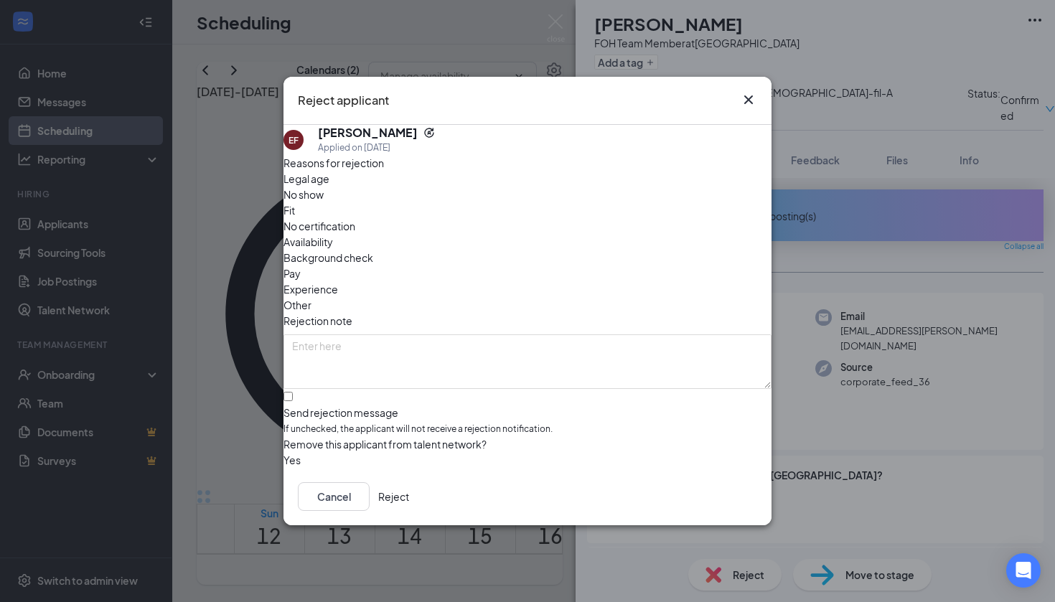
click at [385, 423] on span "If unchecked, the applicant will not receive a rejection notification." at bounding box center [527, 430] width 488 height 14
click at [293, 392] on input "Send rejection message If unchecked, the applicant will not receive a rejection…" at bounding box center [287, 396] width 9 height 9
checkbox input "true"
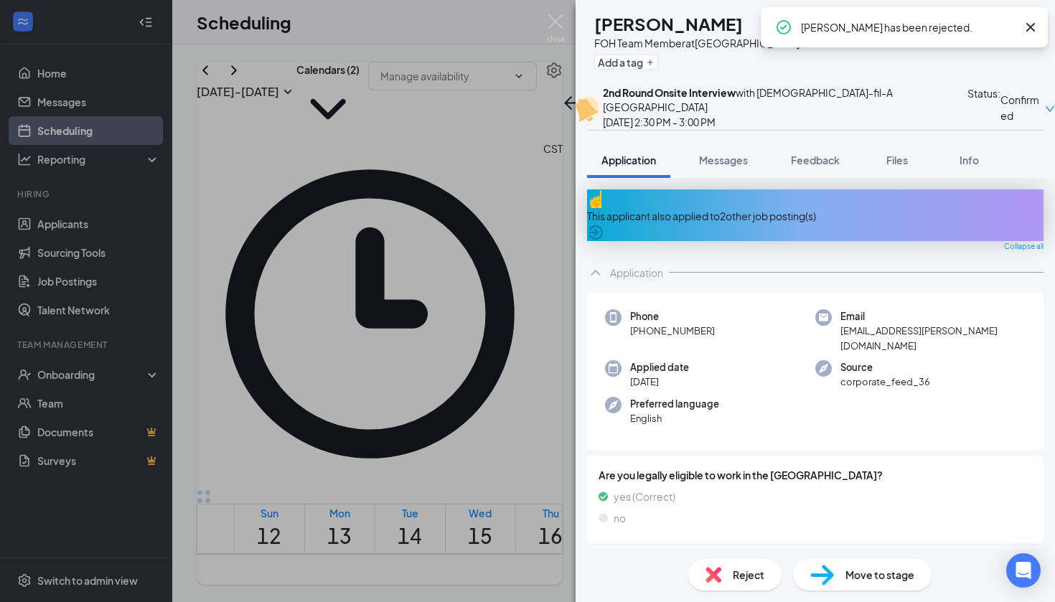
click at [524, 37] on div "EF [PERSON_NAME] FOH Team Member at [GEOGRAPHIC_DATA] Add a tag 2nd Round Onsit…" at bounding box center [527, 301] width 1055 height 602
